Goal: Communication & Community: Ask a question

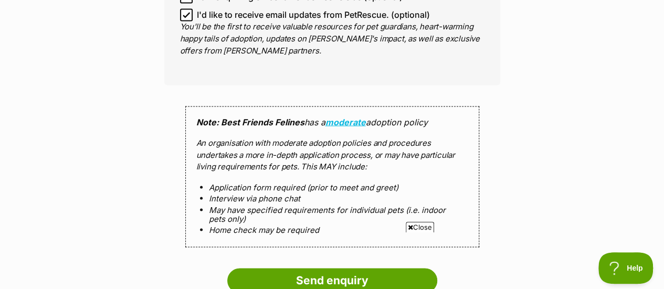
scroll to position [1044, 0]
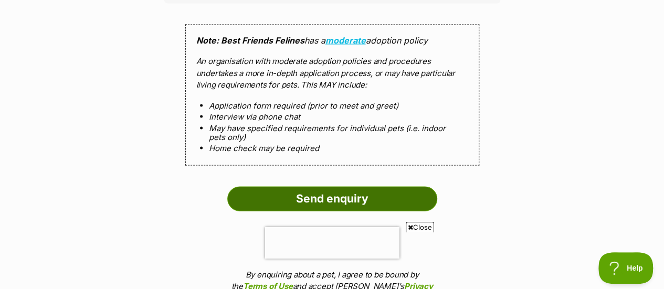
click at [287, 187] on input "Send enquiry" at bounding box center [332, 199] width 210 height 24
